Goal: Obtain resource: Download file/media

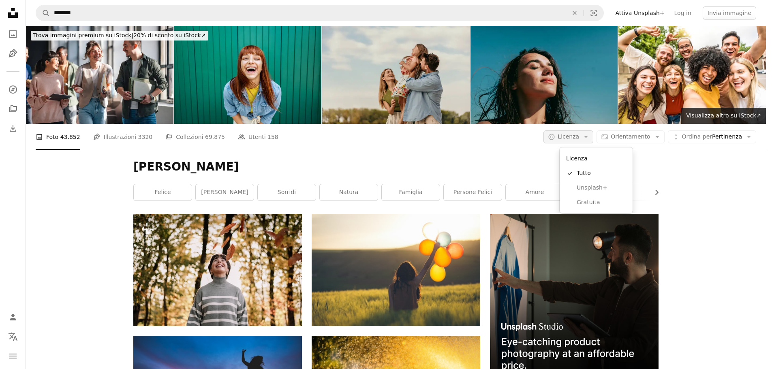
click at [579, 138] on span "Licenza" at bounding box center [567, 136] width 21 height 6
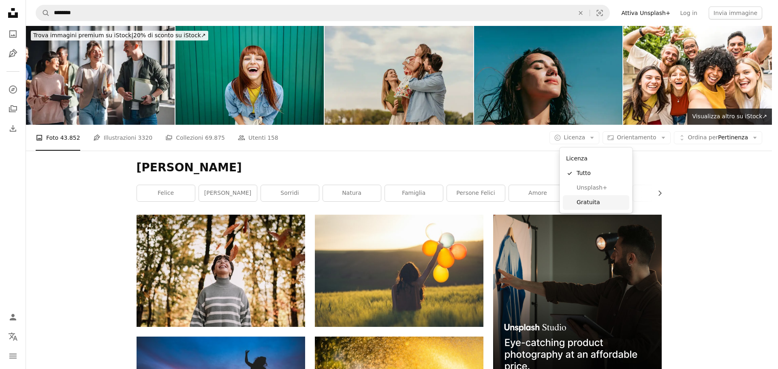
click at [584, 202] on span "Gratuita" at bounding box center [600, 202] width 49 height 8
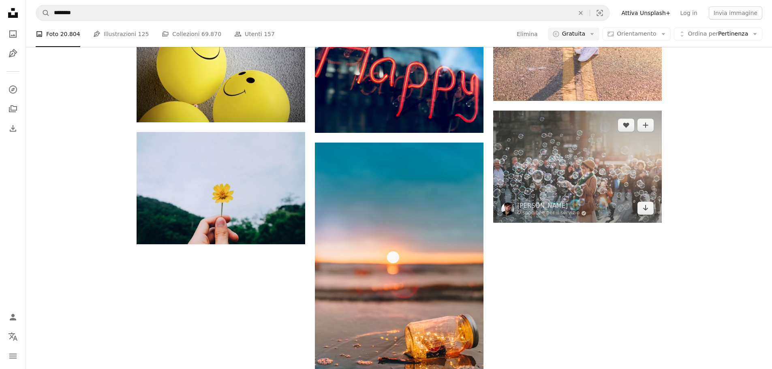
scroll to position [1053, 0]
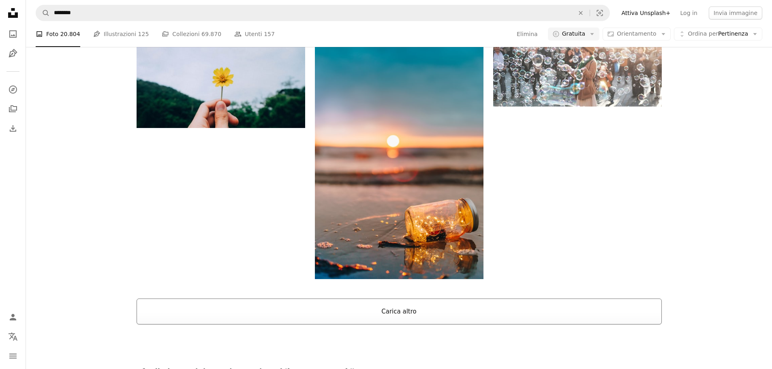
click at [554, 311] on button "Carica altro" at bounding box center [398, 311] width 525 height 26
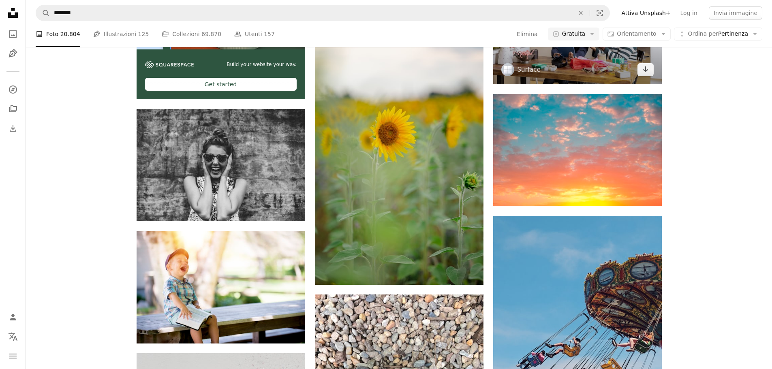
scroll to position [1701, 0]
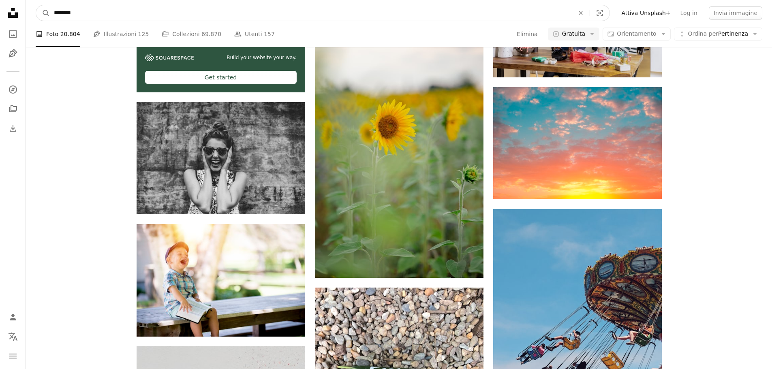
click at [110, 15] on input "********" at bounding box center [311, 12] width 522 height 15
drag, startPoint x: 110, startPoint y: 15, endPoint x: 0, endPoint y: 12, distance: 109.8
click at [0, 12] on div "Unsplash logo Home Unsplash A photo Pen Tool A compass A stack of folders Downl…" at bounding box center [386, 243] width 772 height 3888
type input "*"
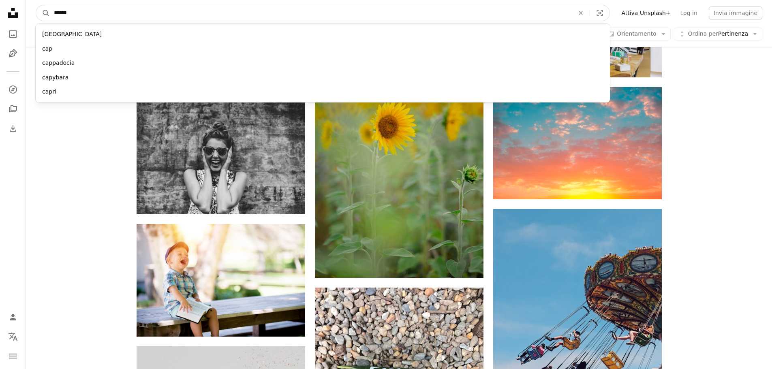
type input "*******"
click button "A magnifying glass" at bounding box center [43, 12] width 14 height 15
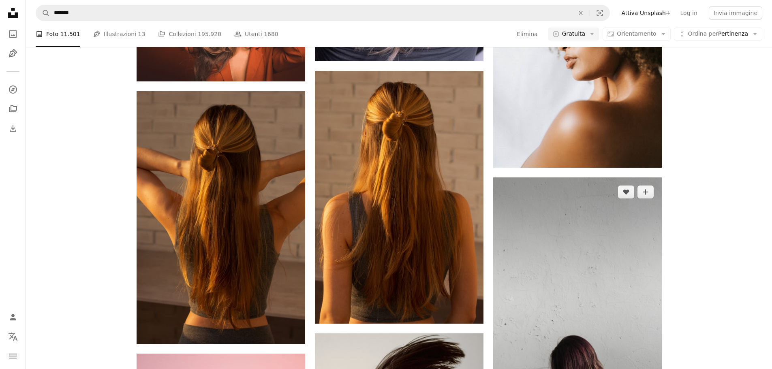
scroll to position [2714, 0]
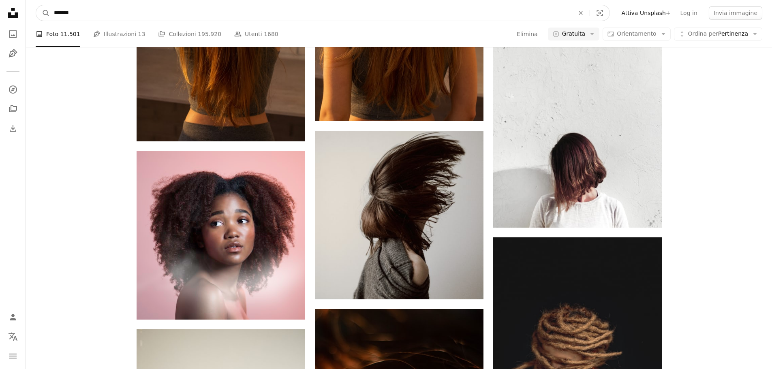
drag, startPoint x: 84, startPoint y: 18, endPoint x: 0, endPoint y: 17, distance: 84.2
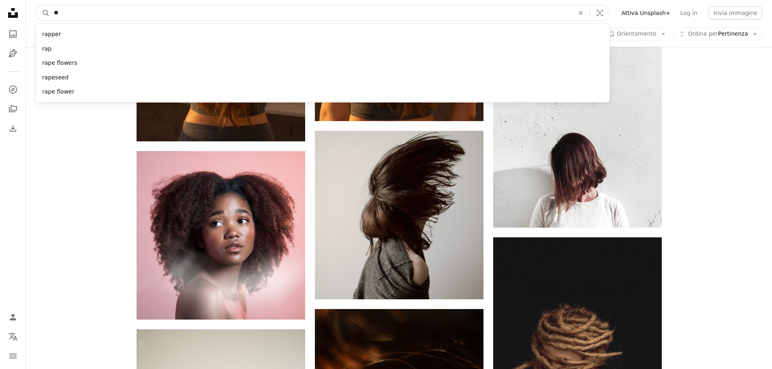
type input "*"
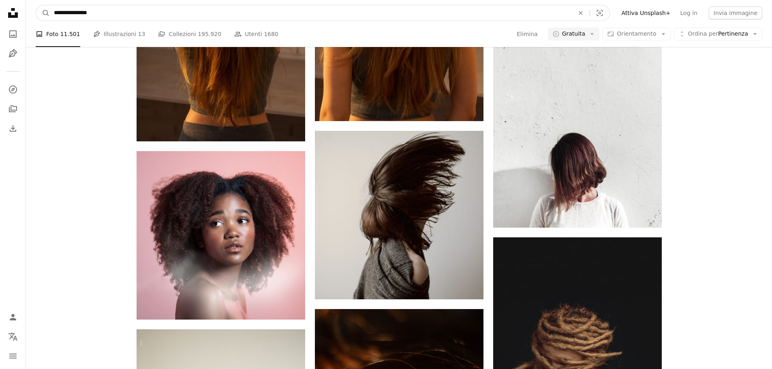
type input "**********"
click button "A magnifying glass" at bounding box center [43, 12] width 14 height 15
